Goal: Task Accomplishment & Management: Use online tool/utility

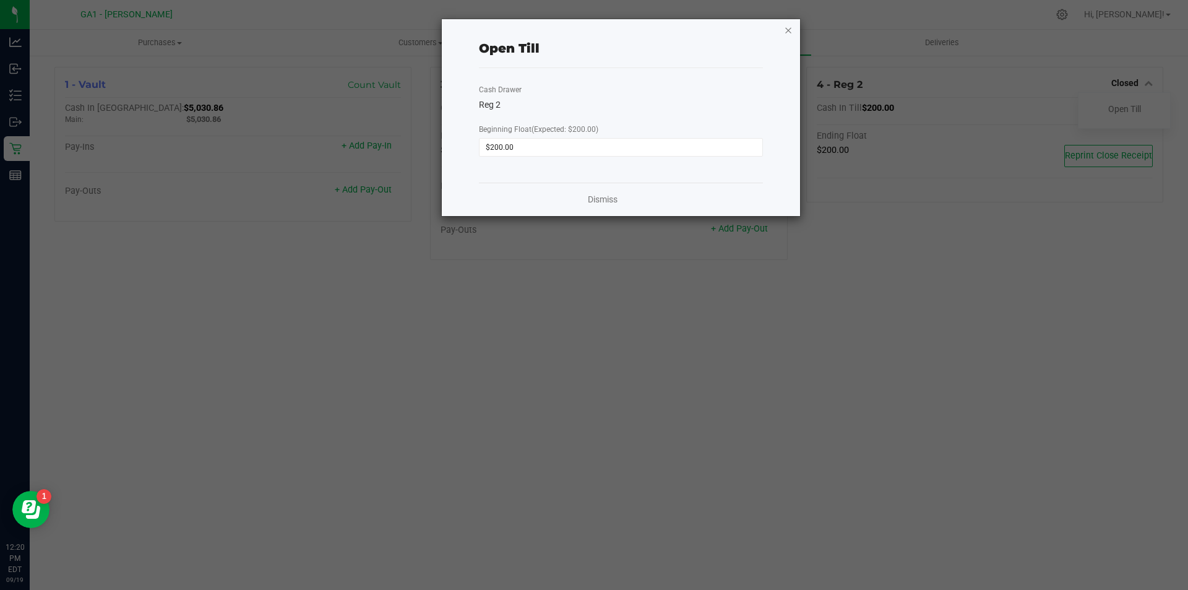
click at [790, 29] on icon "button" at bounding box center [788, 29] width 9 height 15
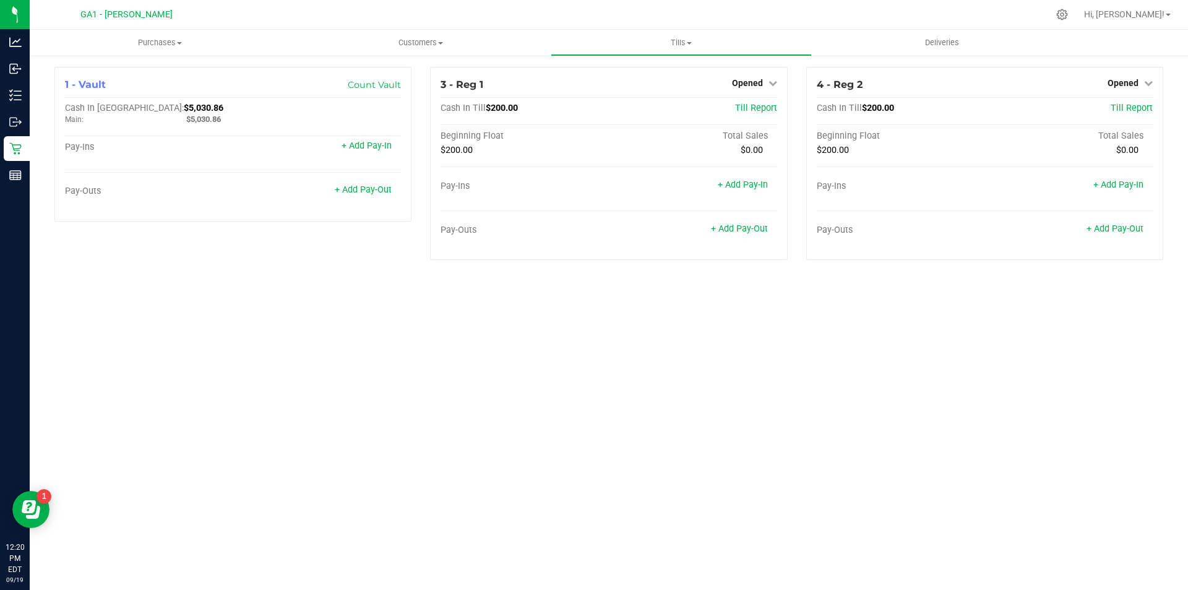
click at [515, 383] on div "Purchases Summary of purchases Fulfillment All purchases Customers All customer…" at bounding box center [609, 310] width 1158 height 560
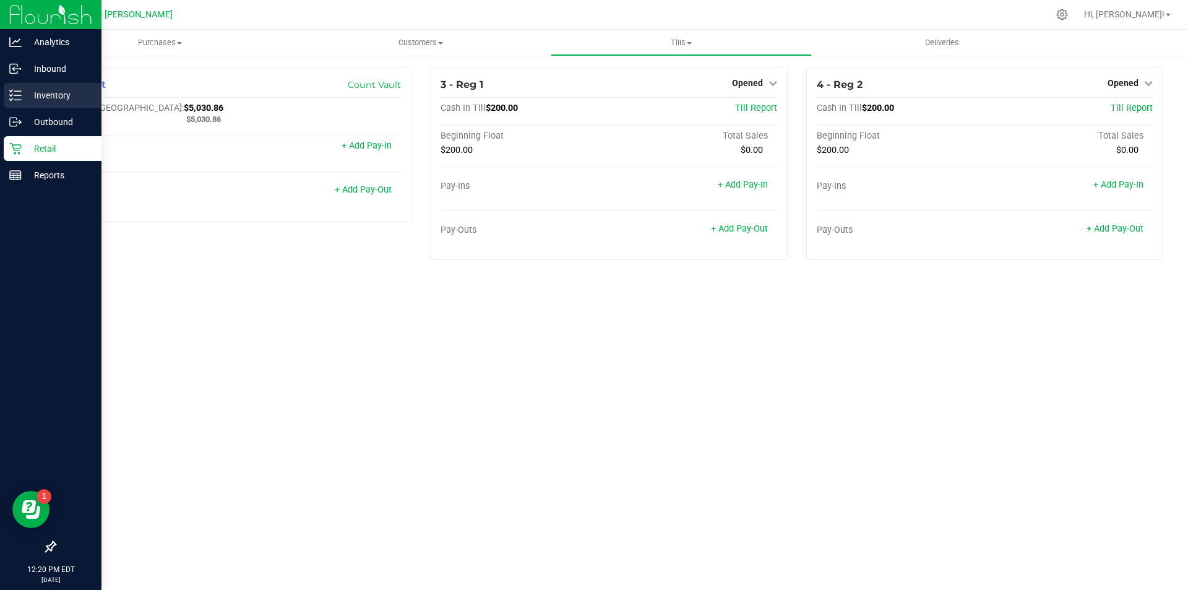
click at [19, 92] on icon at bounding box center [15, 95] width 12 height 12
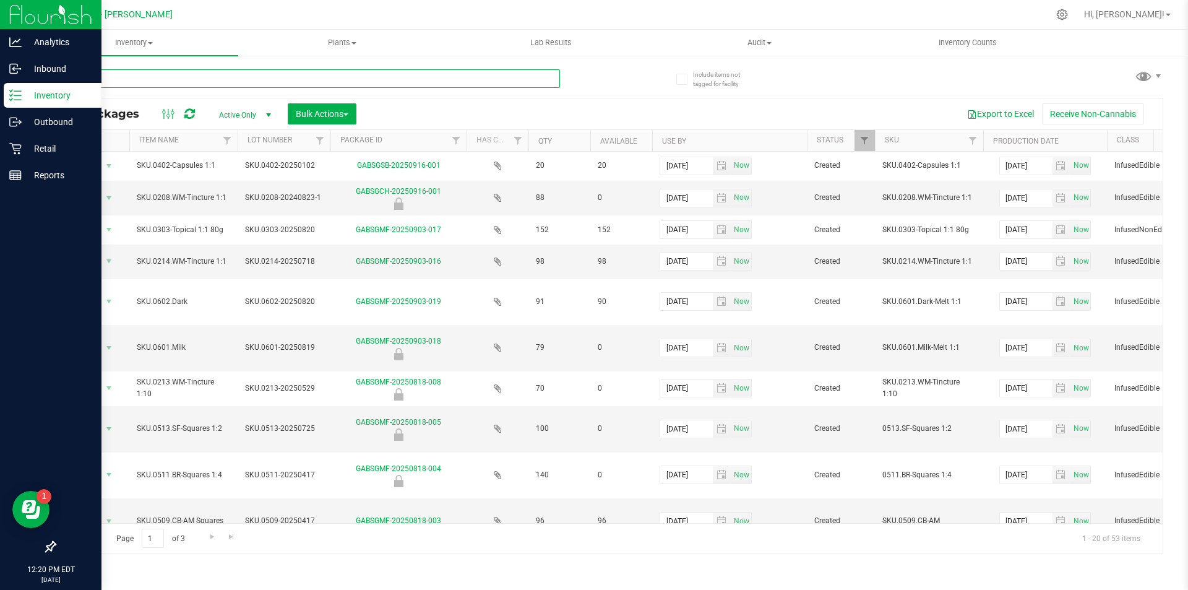
click at [309, 75] on input "text" at bounding box center [306, 78] width 505 height 19
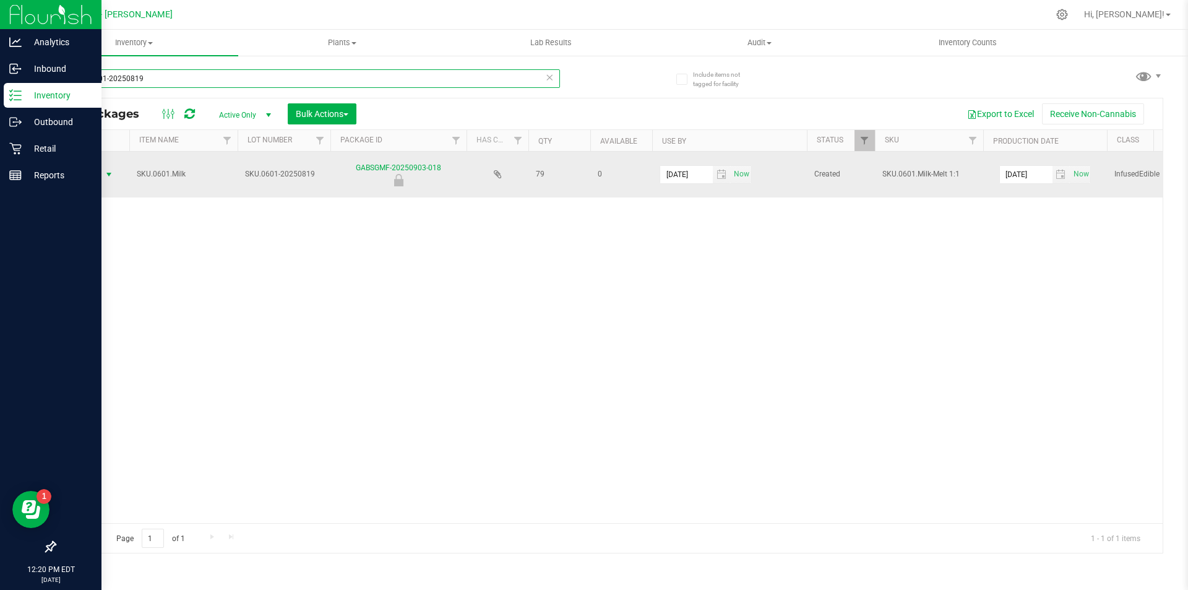
type input "SKU.0601-20250819"
click at [112, 175] on span "select" at bounding box center [109, 175] width 10 height 10
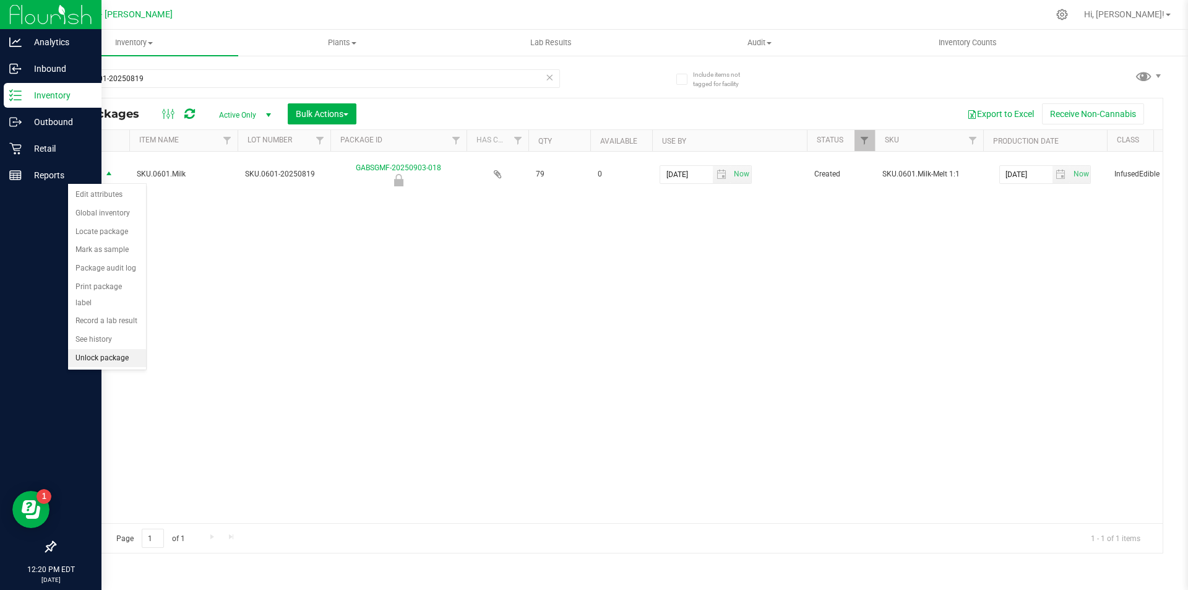
click at [107, 349] on li "Unlock package" at bounding box center [107, 358] width 78 height 19
